Goal: Information Seeking & Learning: Learn about a topic

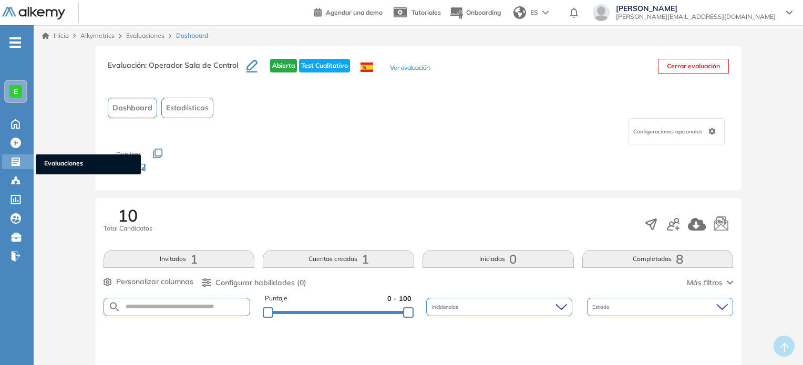
click at [79, 164] on span "Evaluaciones" at bounding box center [88, 165] width 88 height 12
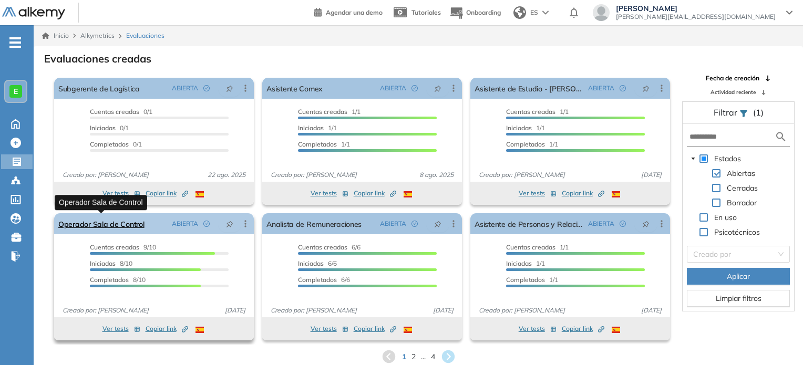
click at [139, 225] on link "Operador Sala de Control" at bounding box center [101, 223] width 86 height 21
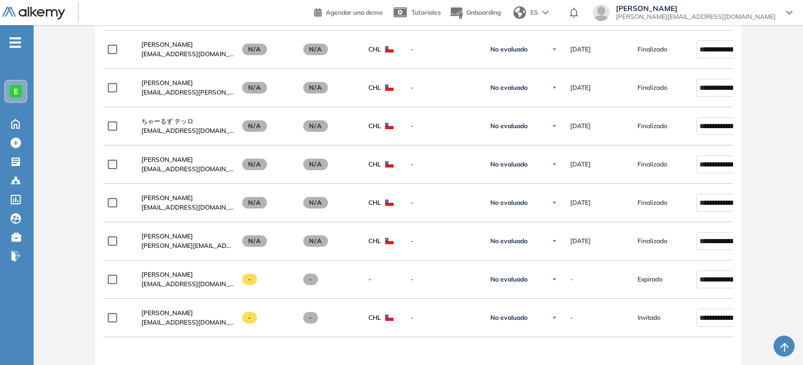
scroll to position [477, 0]
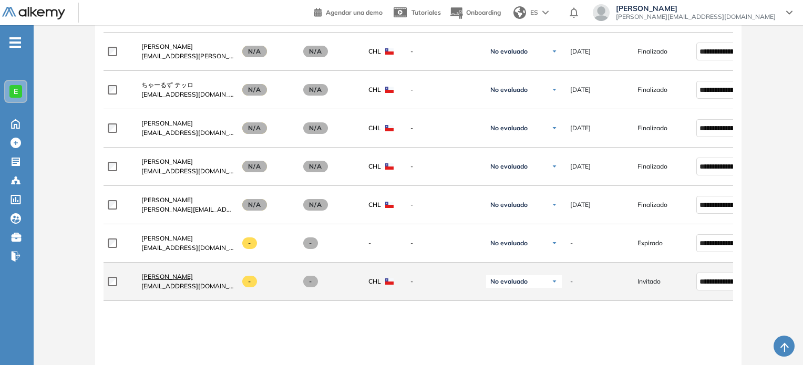
click at [180, 281] on span "[PERSON_NAME]" at bounding box center [166, 277] width 51 height 8
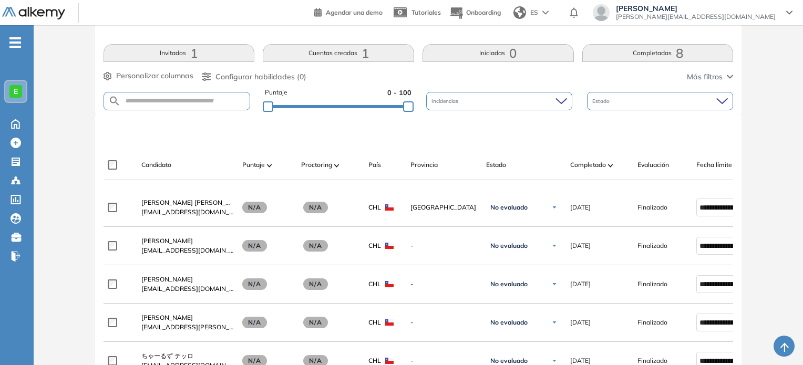
scroll to position [490, 0]
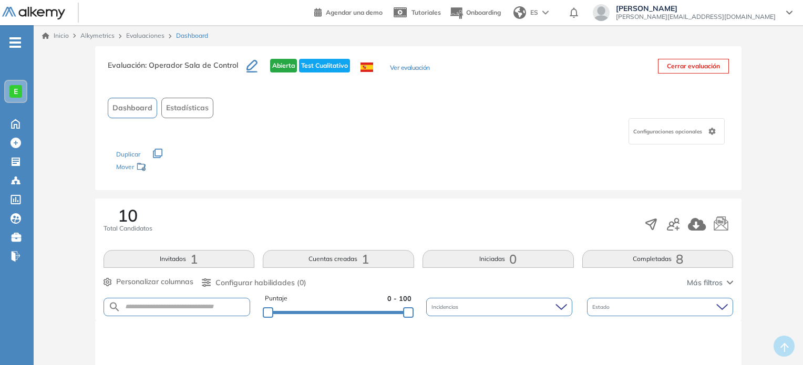
drag, startPoint x: 806, startPoint y: 193, endPoint x: 787, endPoint y: 234, distance: 45.6
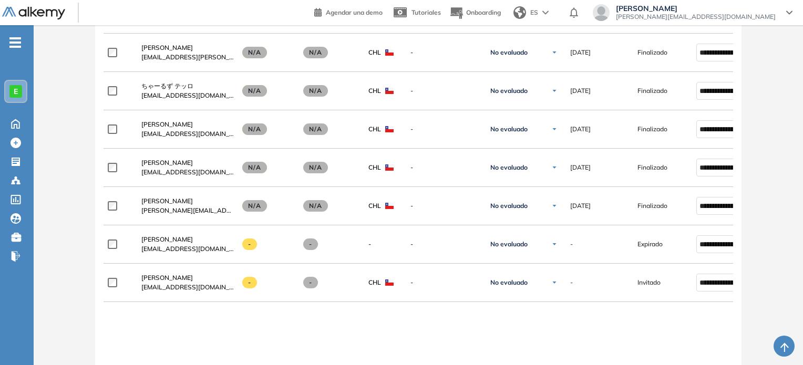
scroll to position [479, 0]
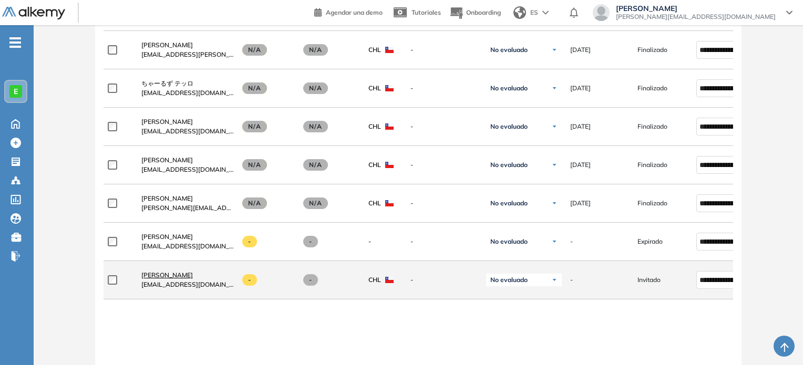
click at [189, 274] on span "[PERSON_NAME]" at bounding box center [166, 275] width 51 height 8
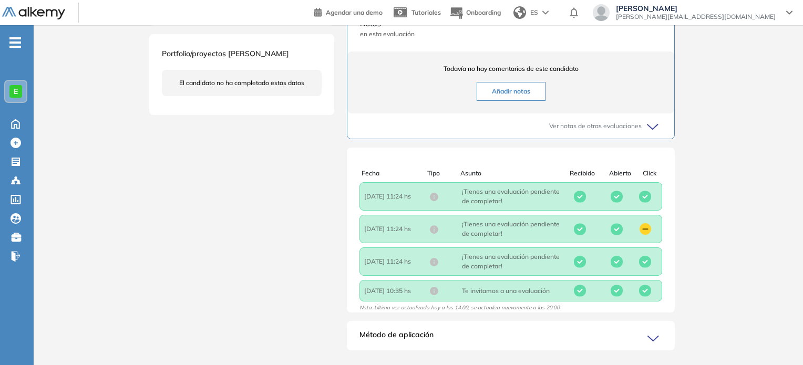
scroll to position [354, 0]
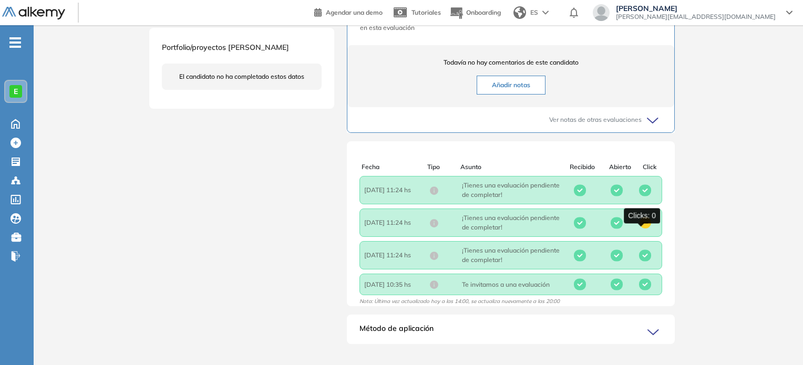
click at [641, 229] on circle at bounding box center [645, 223] width 12 height 12
click at [614, 229] on rect at bounding box center [616, 223] width 12 height 12
click at [651, 340] on icon at bounding box center [654, 332] width 15 height 15
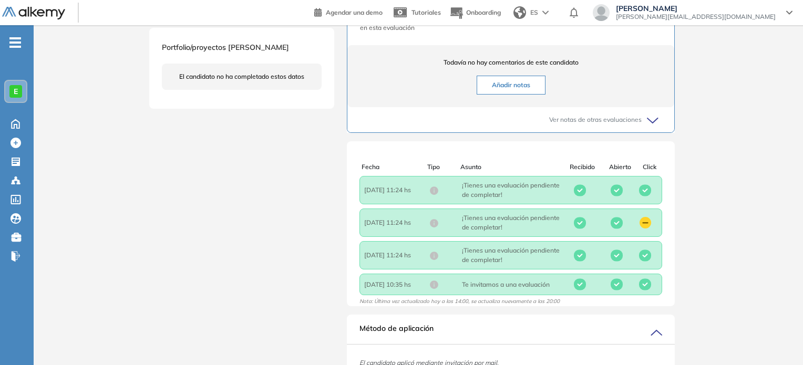
scroll to position [2, 0]
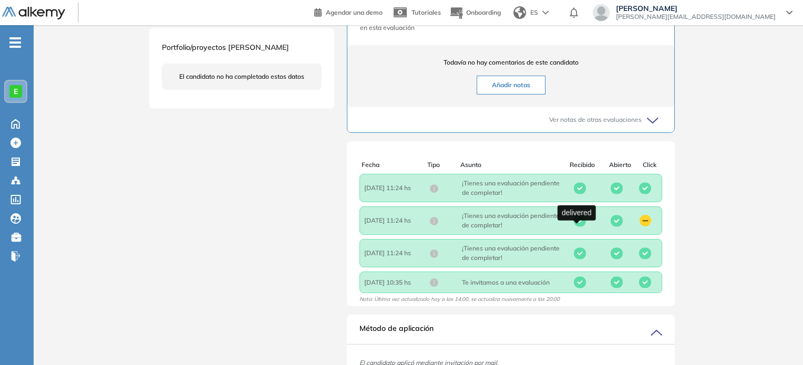
click at [563, 227] on div at bounding box center [579, 221] width 41 height 12
click at [578, 222] on icon at bounding box center [580, 221] width 4 height 3
click at [771, 14] on span "[PERSON_NAME][EMAIL_ADDRESS][DOMAIN_NAME]" at bounding box center [696, 17] width 160 height 8
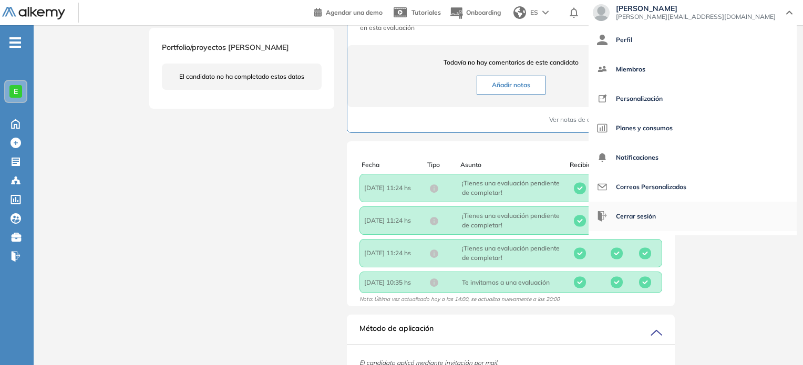
click at [656, 211] on span "Cerrar sesión" at bounding box center [636, 216] width 40 height 25
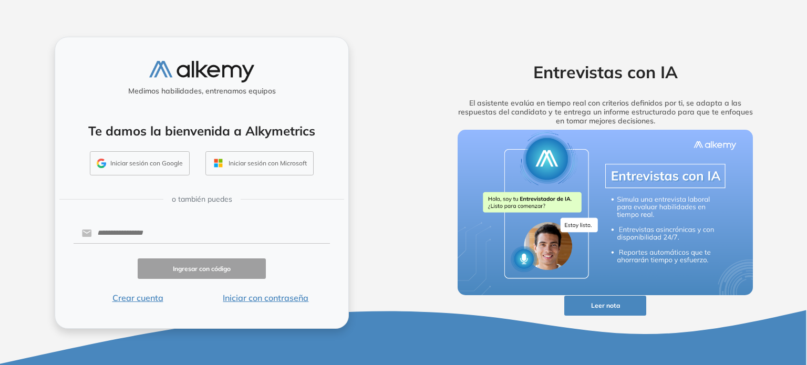
click at [288, 299] on button "Iniciar con contraseña" at bounding box center [266, 298] width 128 height 13
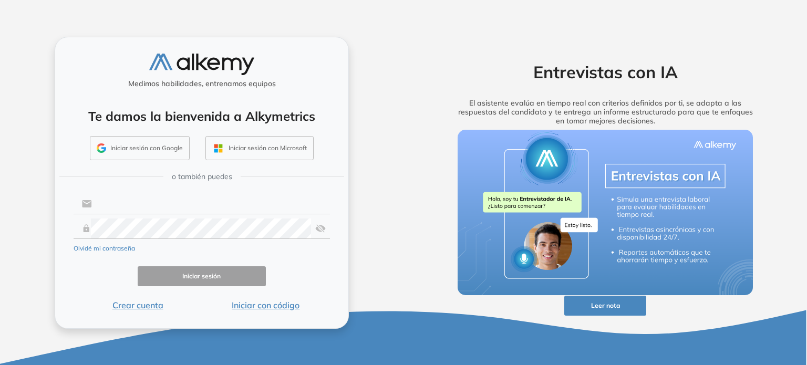
type input "**********"
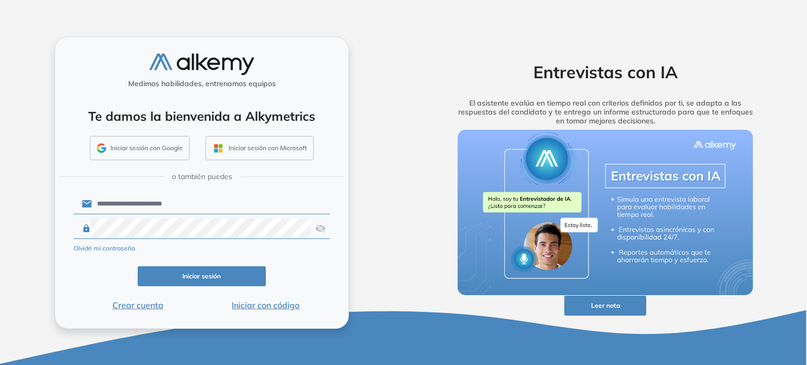
click at [319, 229] on img at bounding box center [320, 229] width 11 height 20
